Goal: Check status: Check status

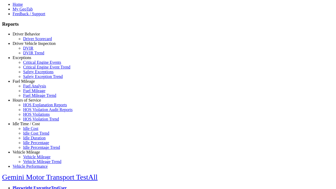
click at [30, 102] on link "Hours of Service" at bounding box center [27, 100] width 28 height 4
click at [34, 107] on link "HOS Explanation Reports" at bounding box center [45, 105] width 44 height 4
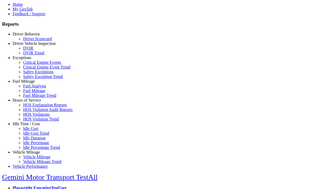
type input "**********"
type input "*********"
